Goal: Transaction & Acquisition: Book appointment/travel/reservation

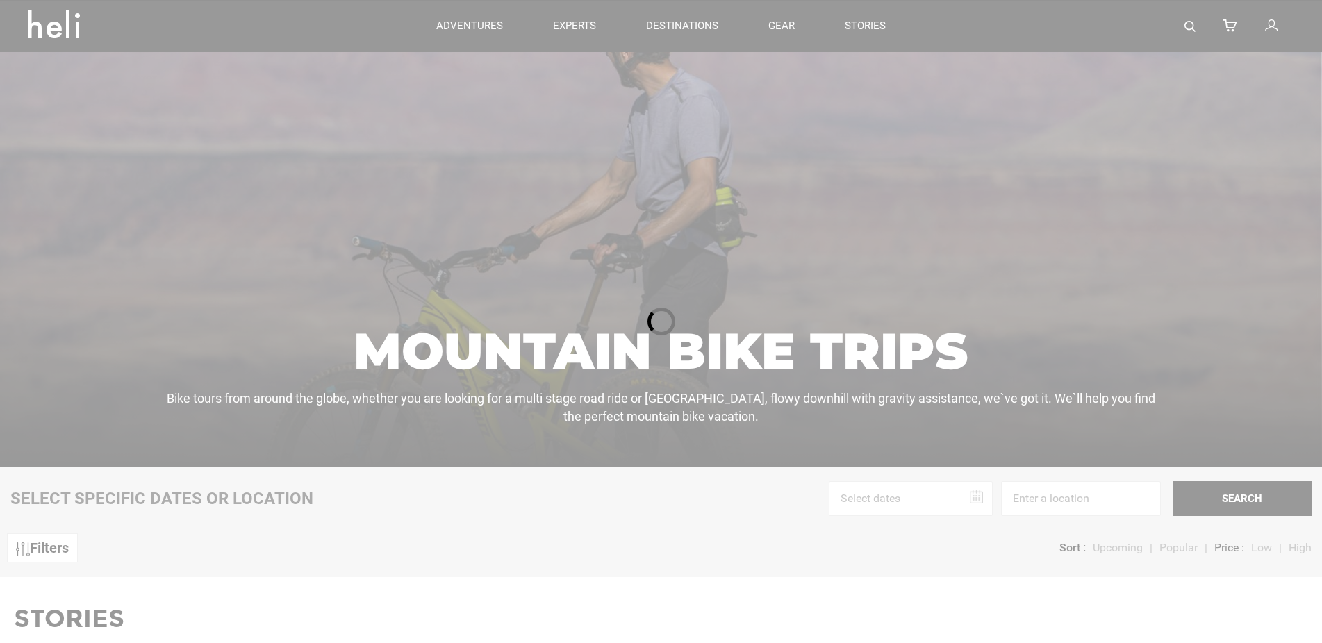
scroll to position [142, 0]
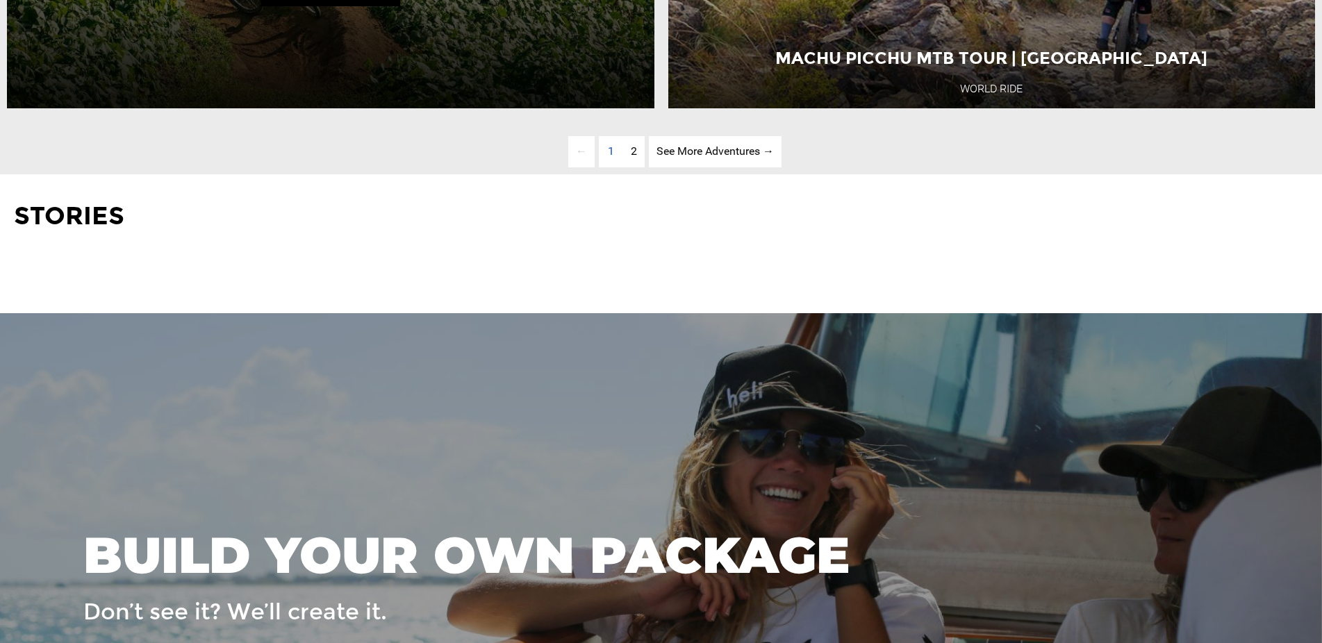
scroll to position [4891, 0]
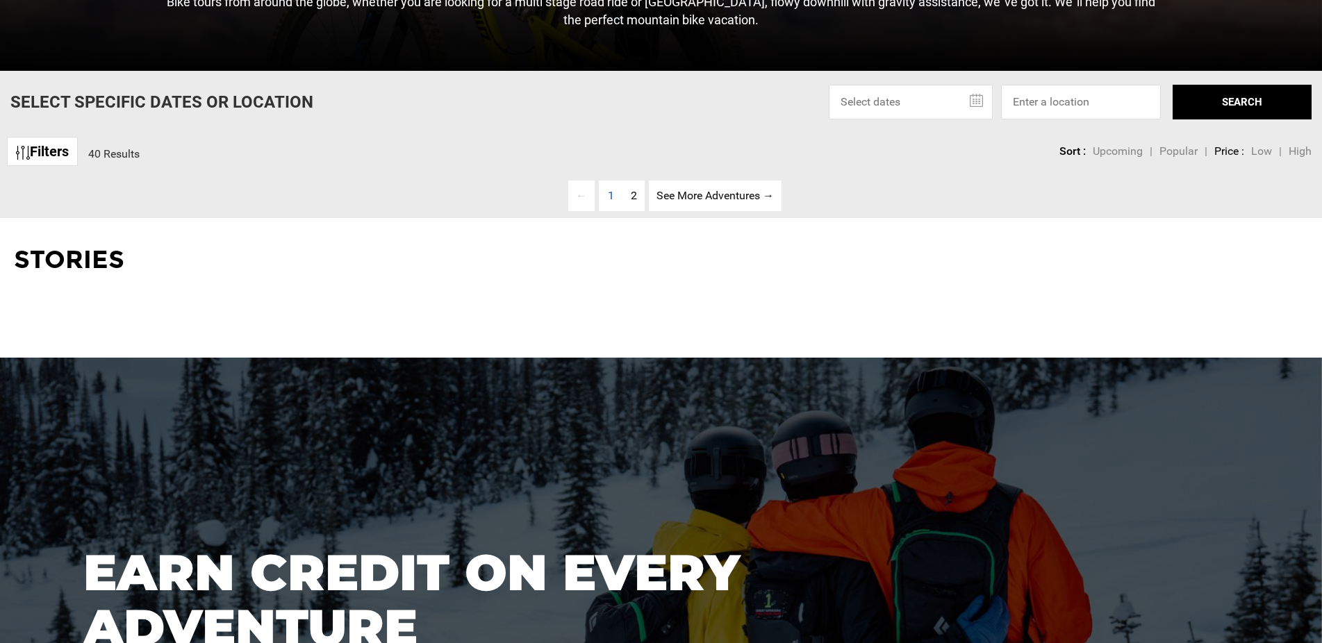
scroll to position [284, 0]
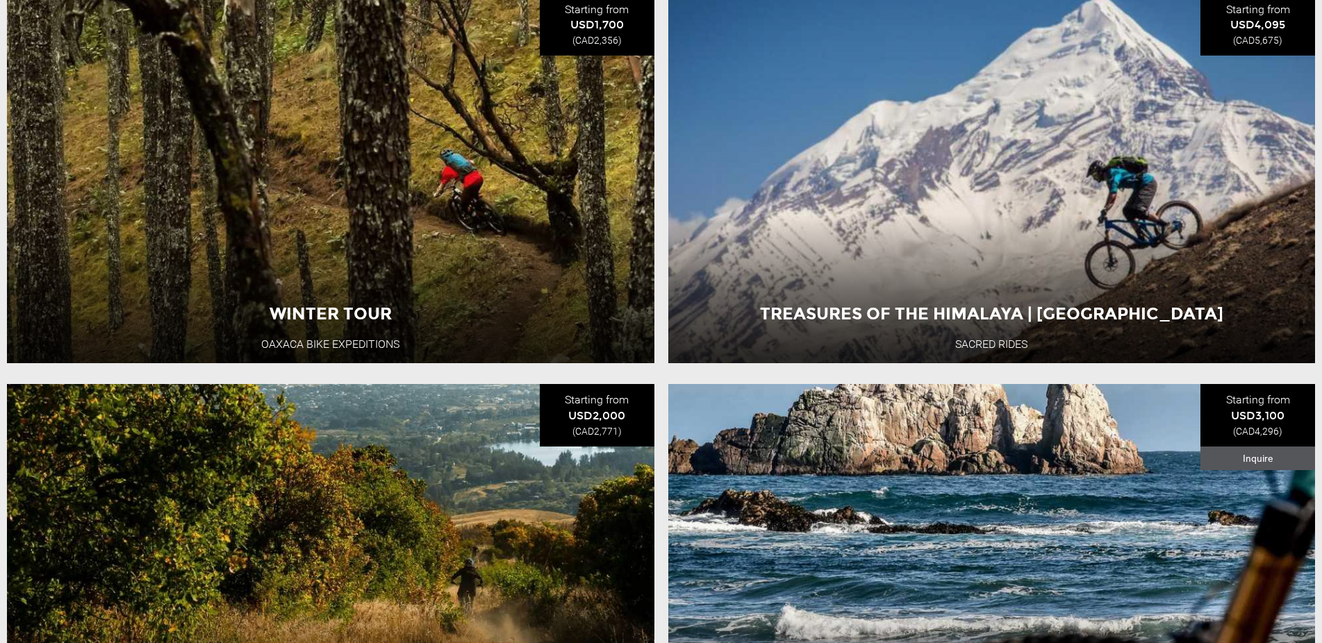
scroll to position [709, 0]
